Goal: Complete application form: Complete application form

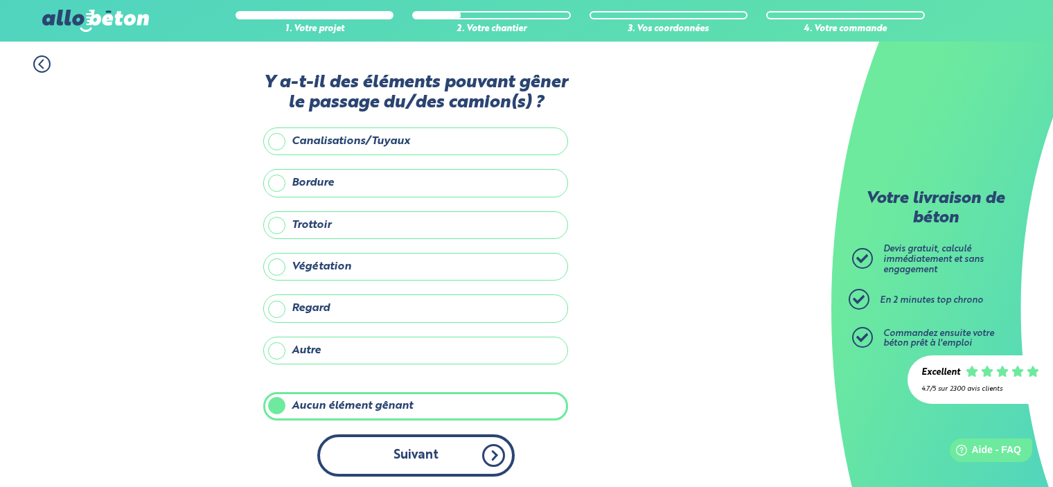
click at [421, 457] on button "Suivant" at bounding box center [415, 455] width 197 height 42
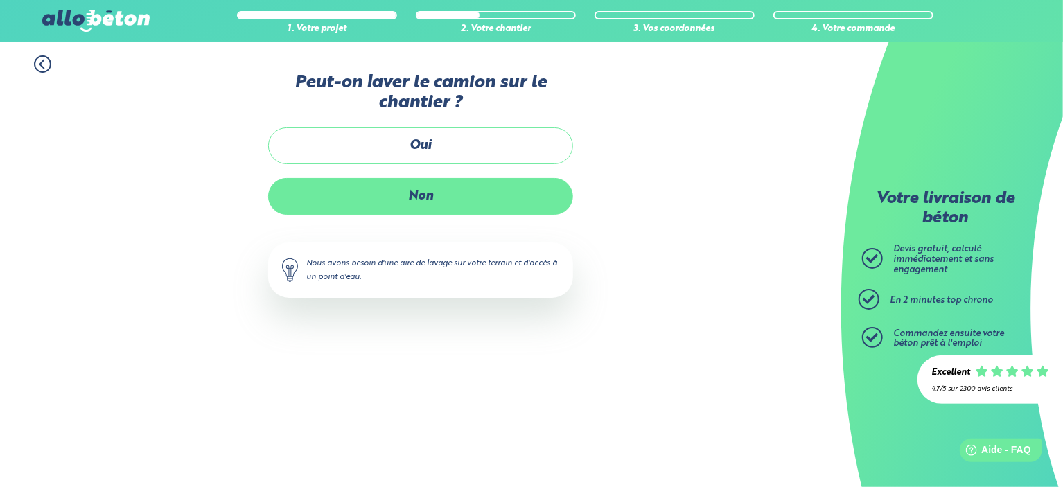
click at [432, 194] on label "Non" at bounding box center [420, 196] width 305 height 37
click at [0, 0] on input "Non" at bounding box center [0, 0] width 0 height 0
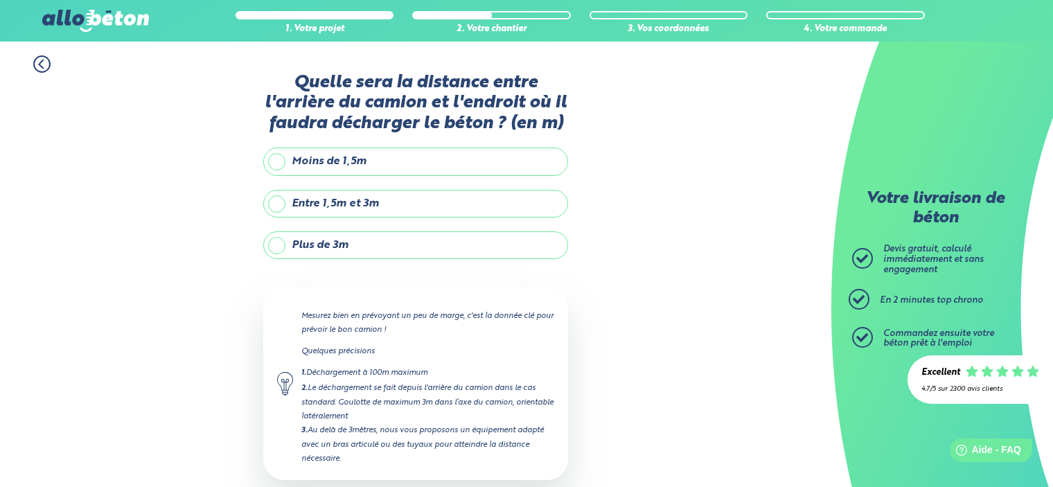
click at [333, 164] on label "Moins de 1,5m" at bounding box center [415, 162] width 305 height 28
click at [0, 0] on input "Moins de 1,5m" at bounding box center [0, 0] width 0 height 0
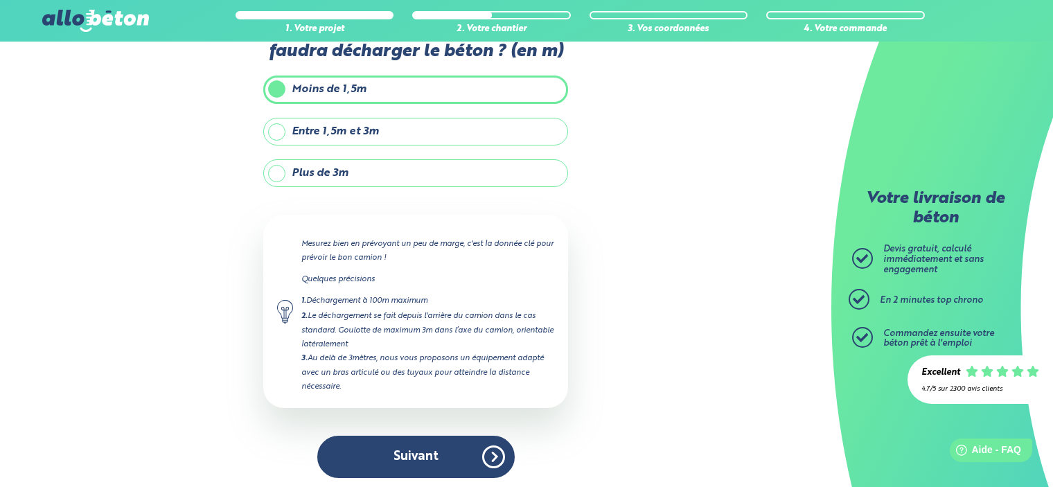
scroll to position [73, 0]
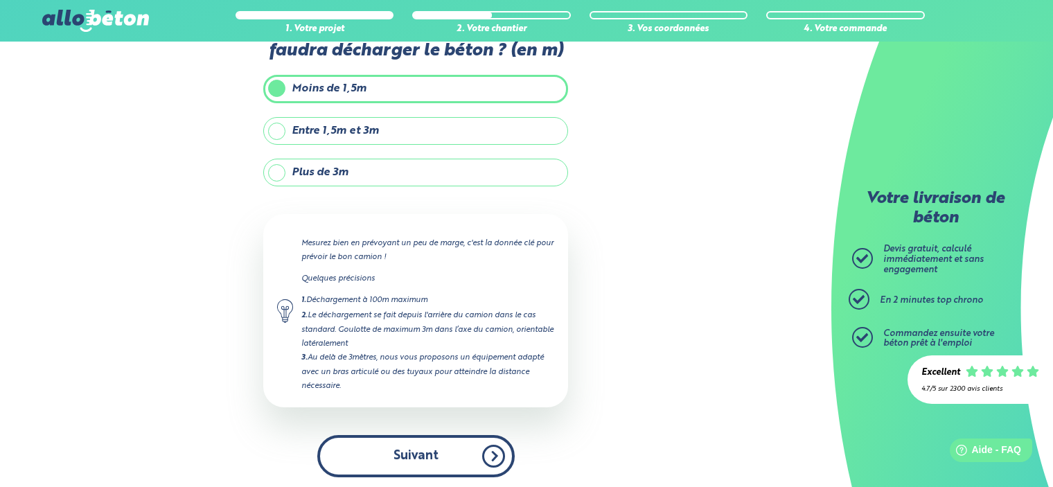
click at [430, 452] on button "Suivant" at bounding box center [415, 456] width 197 height 42
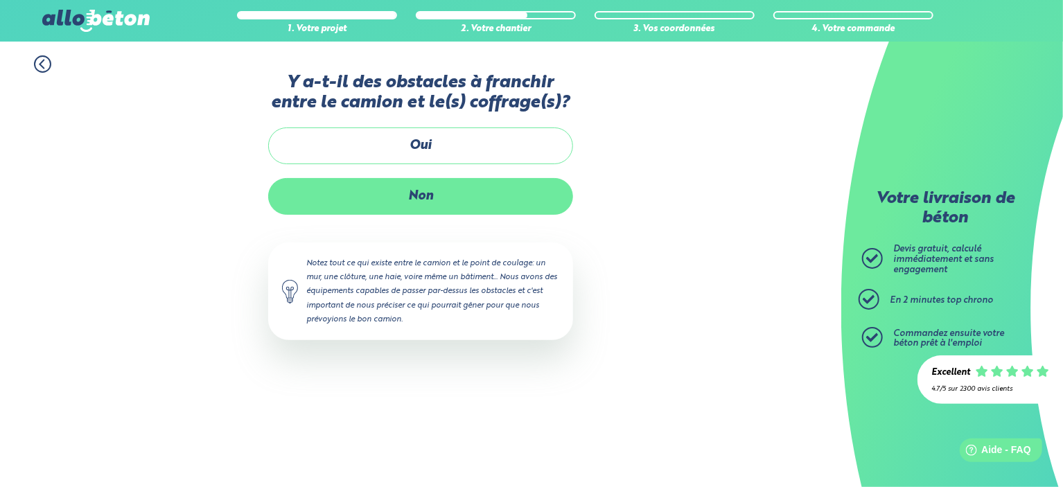
click at [429, 195] on label "Non" at bounding box center [420, 196] width 305 height 37
click at [0, 0] on input "Non" at bounding box center [0, 0] width 0 height 0
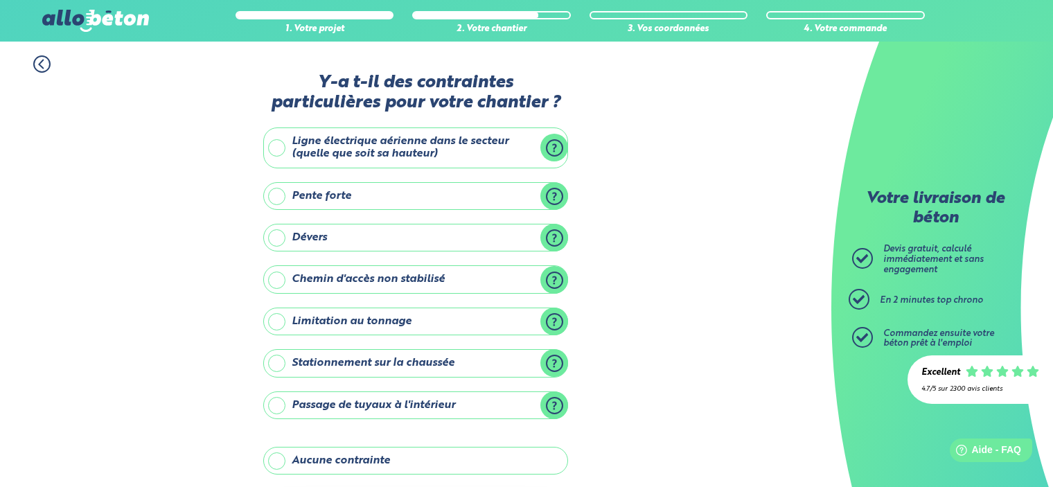
click at [382, 455] on label "Aucune contrainte" at bounding box center [415, 461] width 305 height 28
click at [0, 0] on input "Aucune contrainte" at bounding box center [0, 0] width 0 height 0
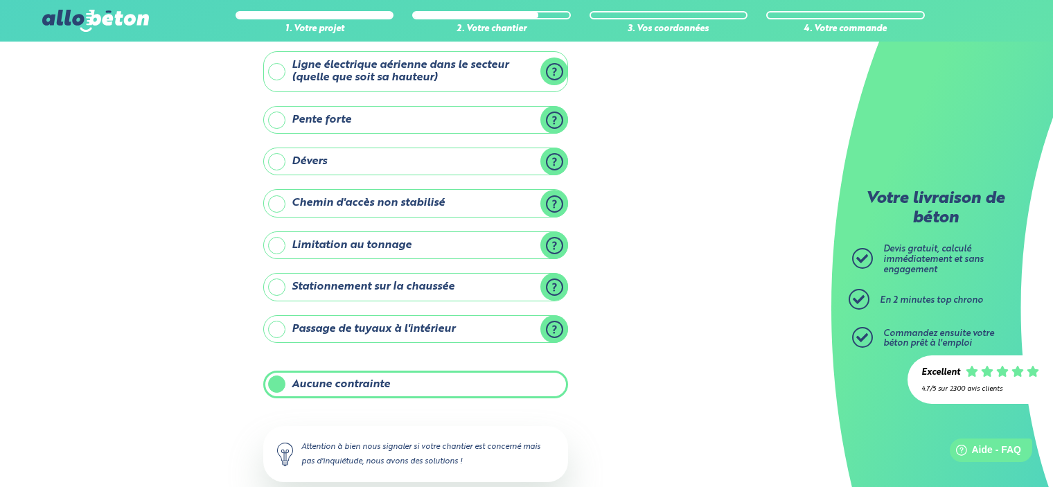
scroll to position [152, 0]
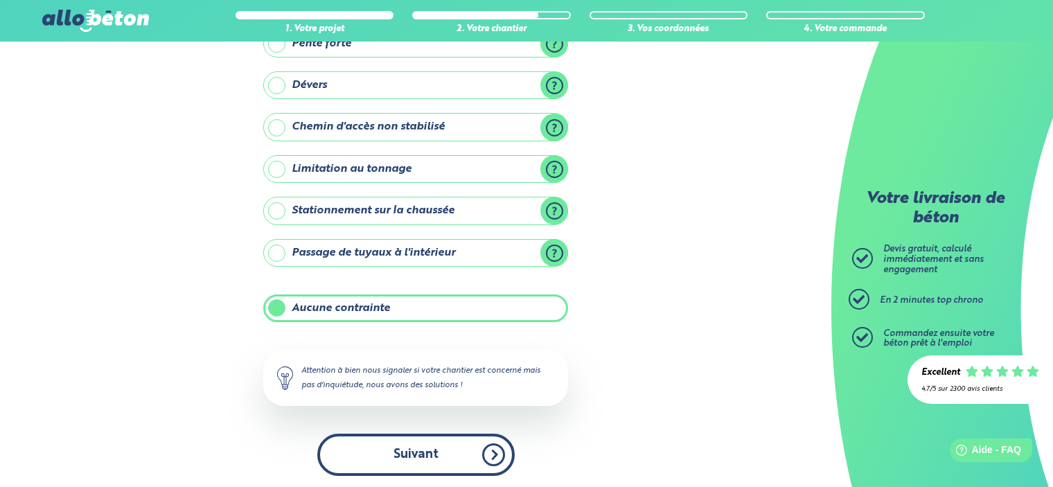
click at [438, 449] on button "Suivant" at bounding box center [415, 455] width 197 height 42
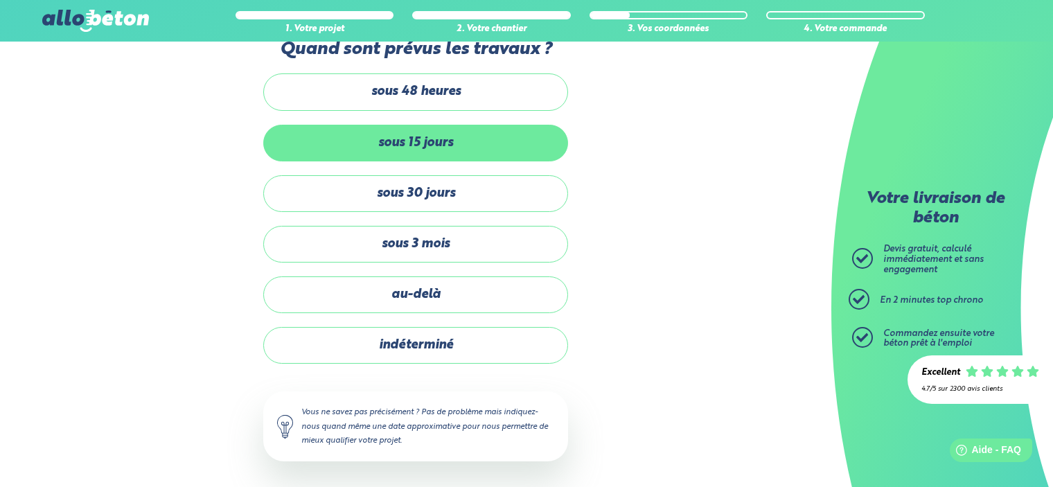
click at [434, 150] on label "sous 15 jours" at bounding box center [415, 143] width 305 height 37
click at [0, 0] on input "sous 15 jours" at bounding box center [0, 0] width 0 height 0
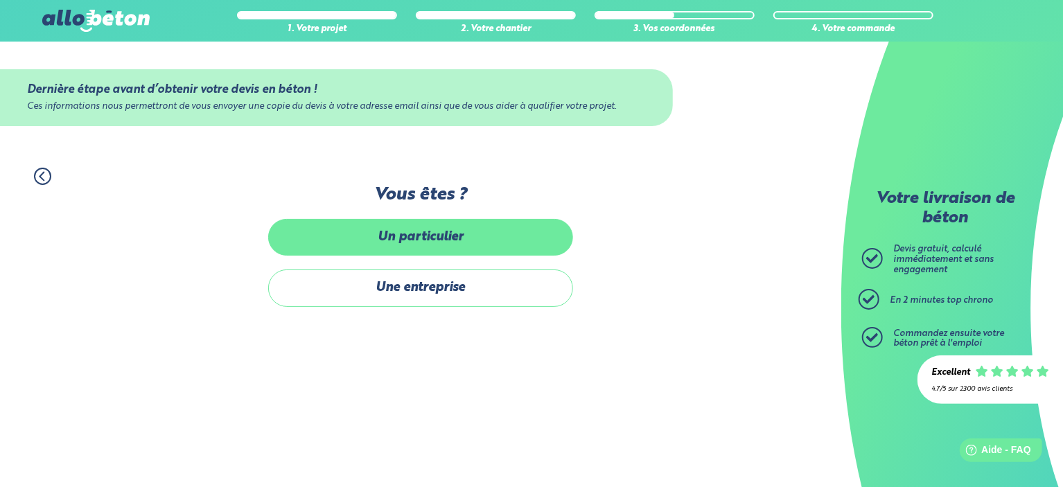
click at [425, 242] on label "Un particulier" at bounding box center [420, 237] width 305 height 37
click at [0, 0] on input "Un particulier" at bounding box center [0, 0] width 0 height 0
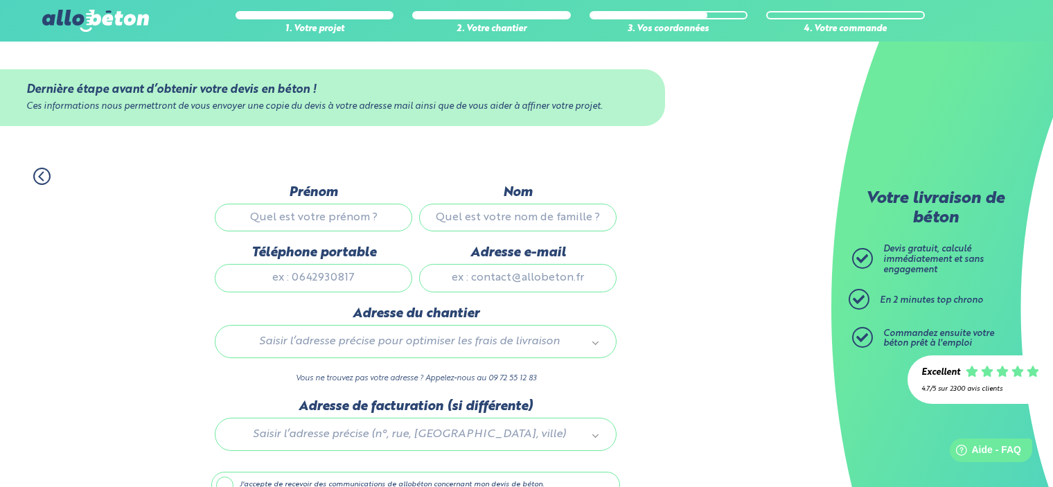
click at [373, 220] on input "Prénom" at bounding box center [313, 218] width 197 height 28
type input "[PERSON_NAME]"
click at [490, 211] on input "Nom" at bounding box center [517, 218] width 197 height 28
type input "LEBBOLO"
click at [326, 285] on input "Téléphone portable" at bounding box center [313, 278] width 197 height 28
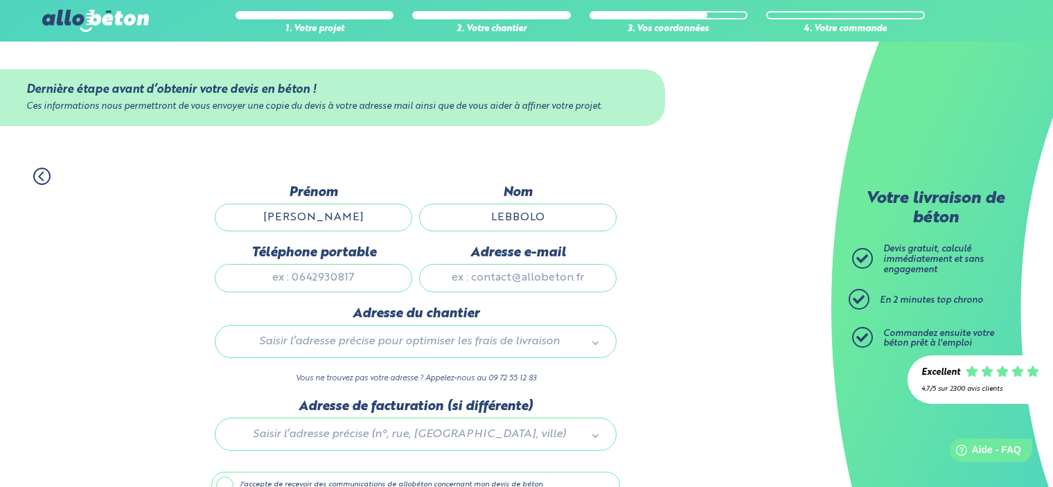
click at [363, 276] on input "Téléphone portable" at bounding box center [313, 278] width 197 height 28
click at [512, 279] on input "Adresse e-mail" at bounding box center [517, 278] width 197 height 28
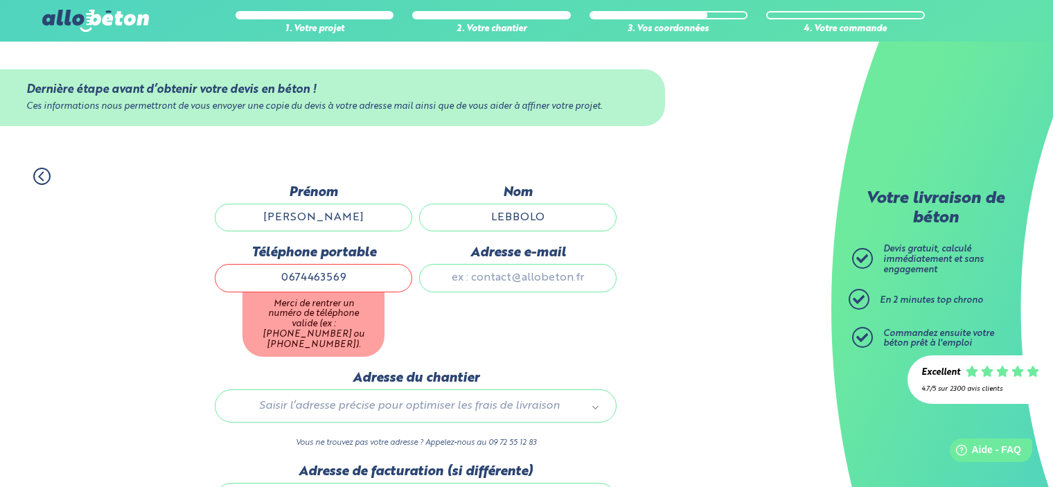
type input "0674463569"
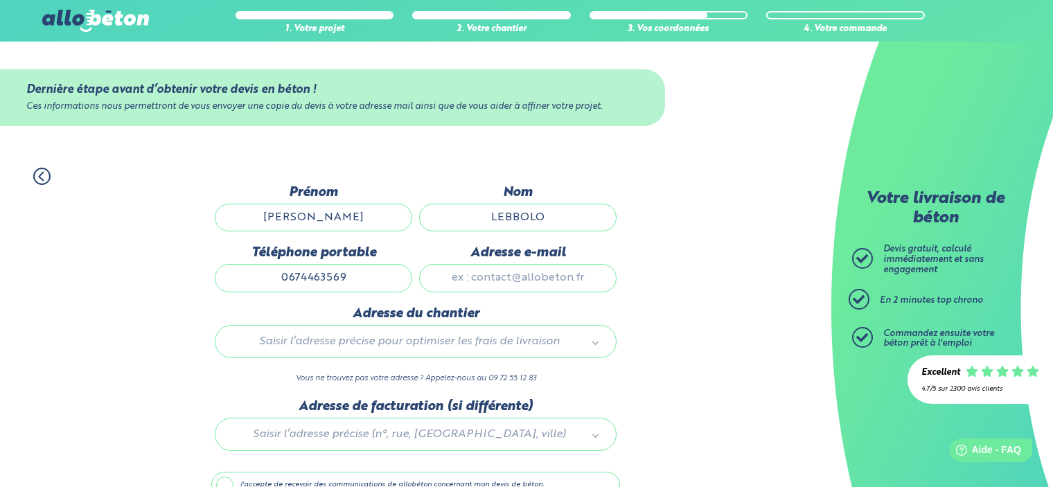
click at [491, 280] on input "Adresse e-mail" at bounding box center [517, 278] width 197 height 28
type input "[PERSON_NAME][EMAIL_ADDRESS][DOMAIN_NAME]"
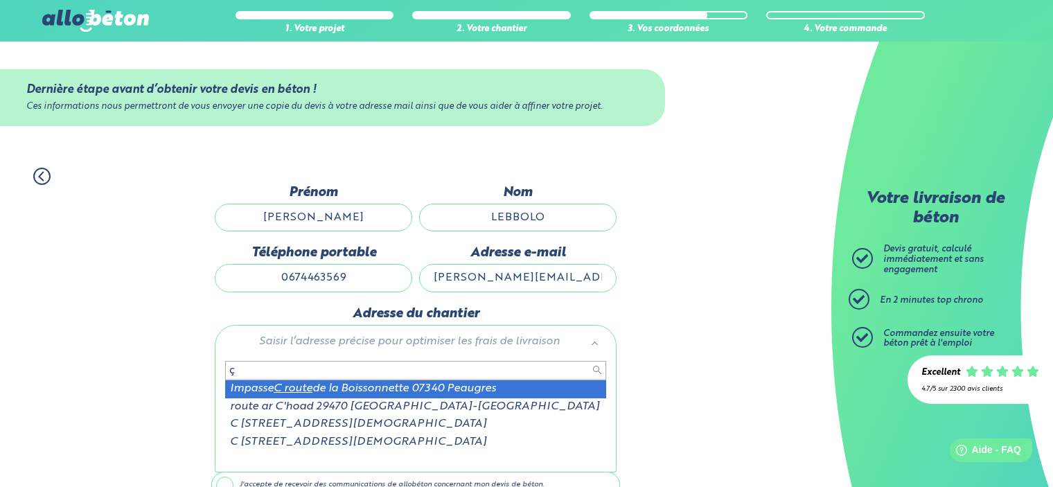
type input "ç"
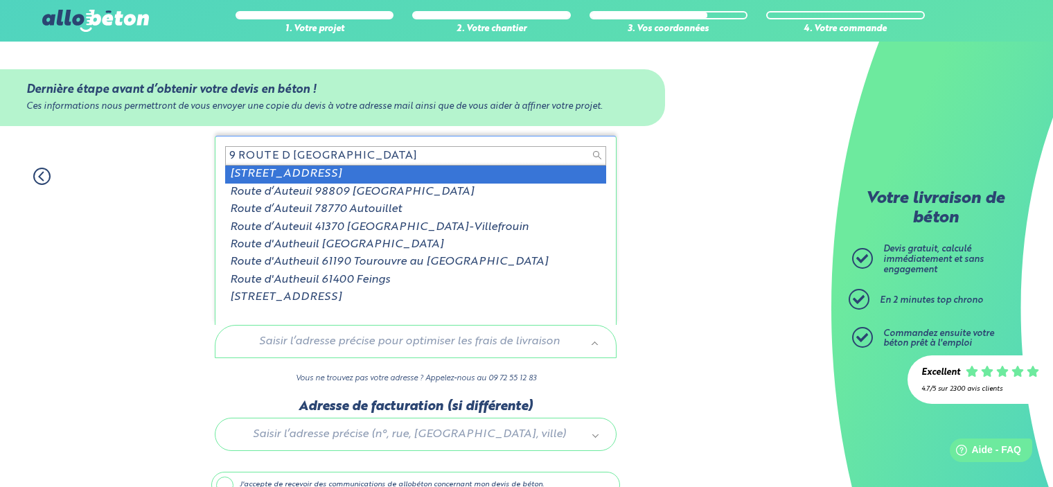
type input "9 ROUTE D [GEOGRAPHIC_DATA]"
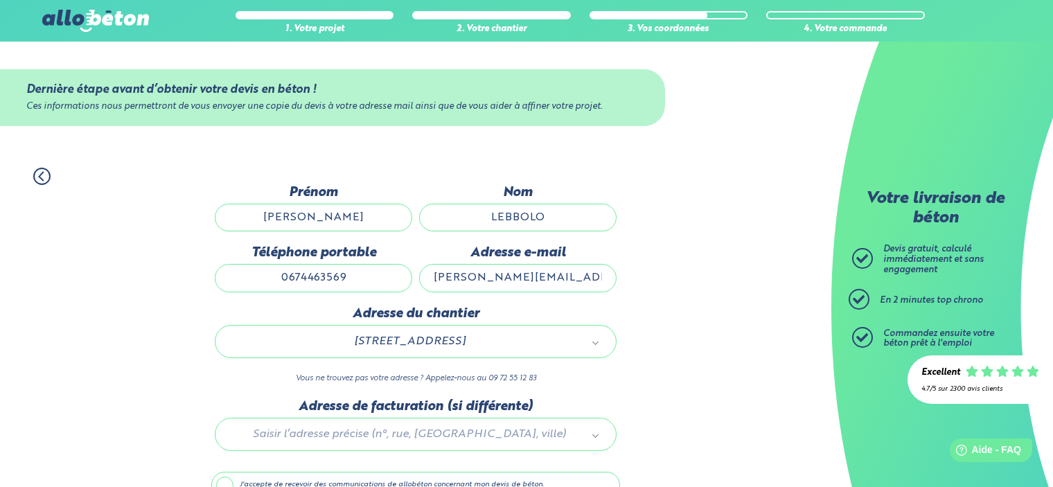
scroll to position [72, 0]
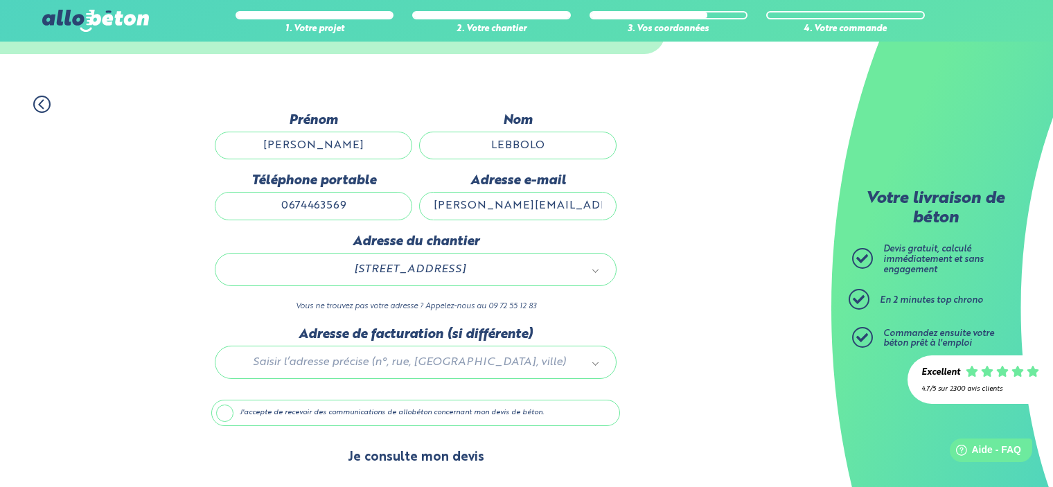
click at [457, 457] on button "Je consulte mon devis" at bounding box center [416, 457] width 164 height 35
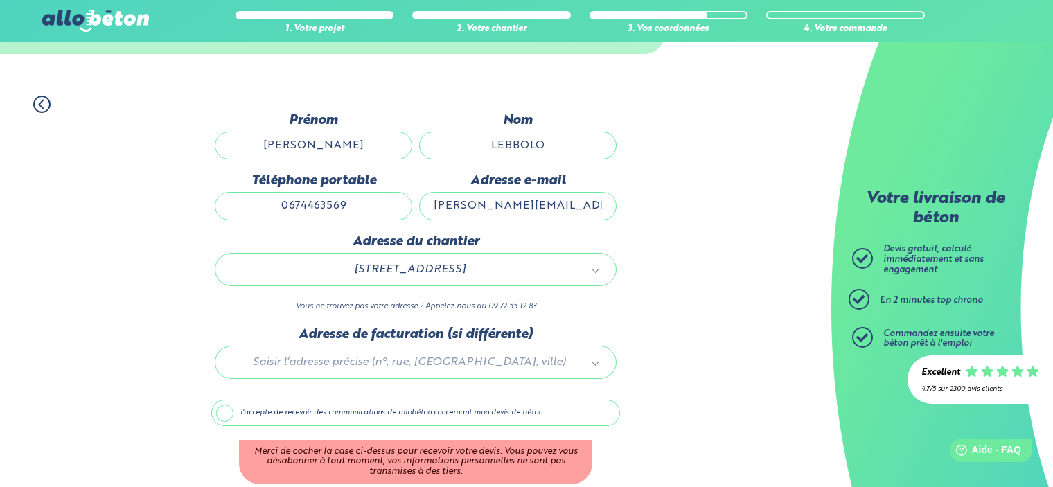
click at [229, 408] on label "J'accepte de recevoir des communications de allobéton concernant mon devis de b…" at bounding box center [415, 413] width 409 height 26
click at [0, 0] on input "J'accepte de recevoir des communications de allobéton concernant mon devis de b…" at bounding box center [0, 0] width 0 height 0
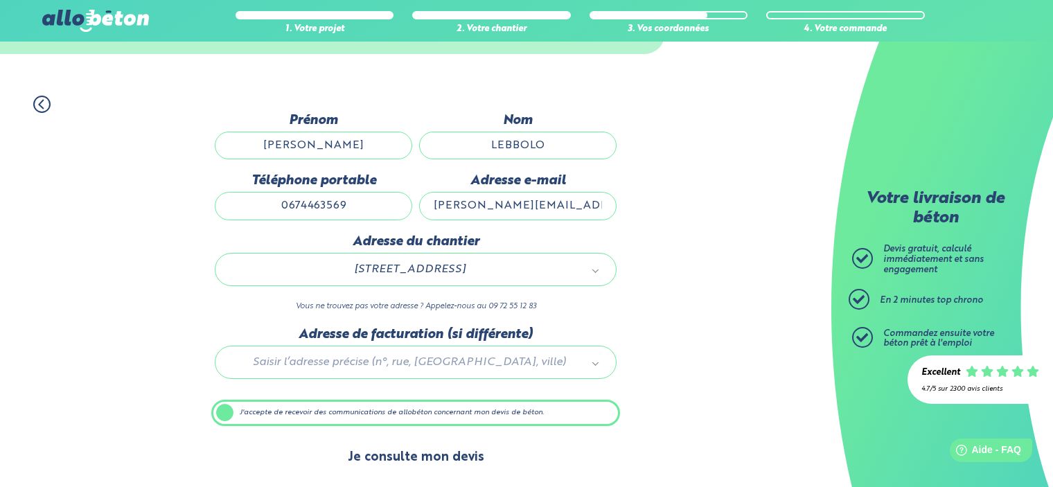
click at [426, 457] on button "Je consulte mon devis" at bounding box center [416, 457] width 164 height 35
